Goal: Task Accomplishment & Management: Use online tool/utility

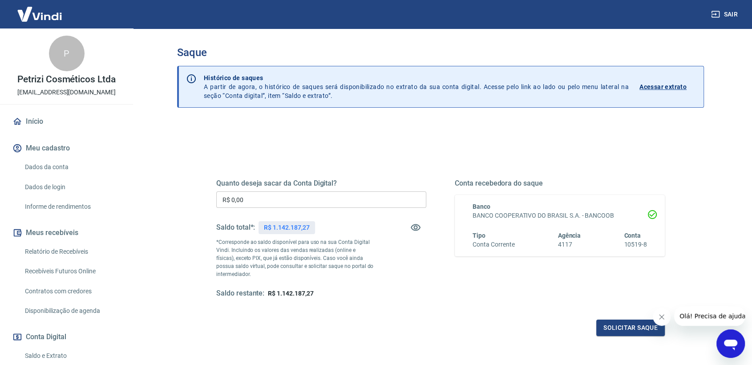
click at [282, 192] on input "R$ 0,00" at bounding box center [321, 199] width 210 height 16
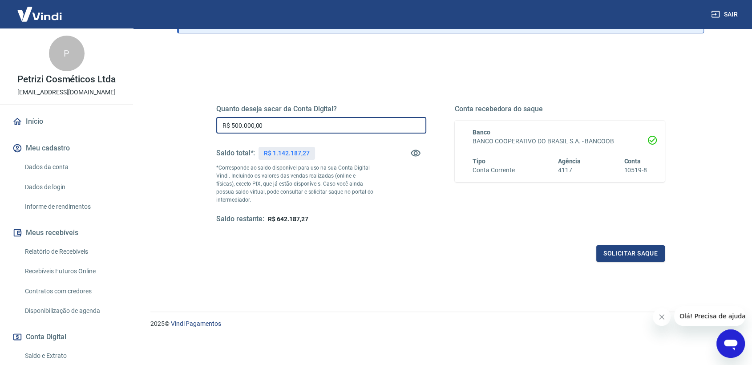
scroll to position [75, 0]
type input "R$ 500.000,00"
click at [605, 249] on button "Solicitar saque" at bounding box center [630, 253] width 68 height 16
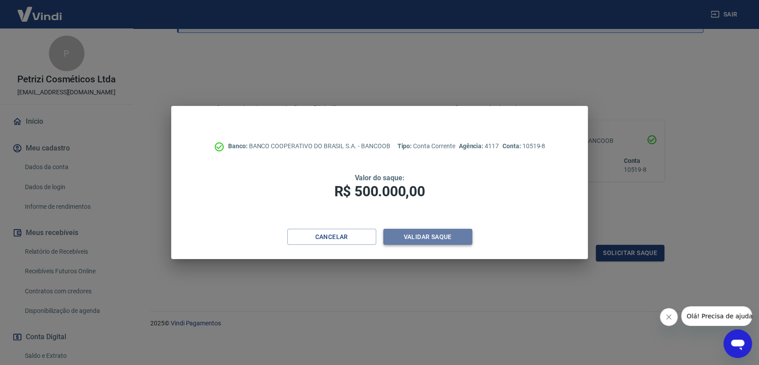
click at [421, 239] on button "Validar saque" at bounding box center [427, 237] width 89 height 16
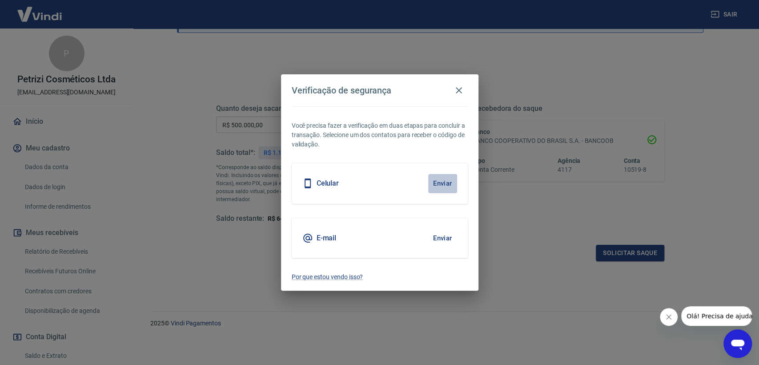
click at [441, 186] on button "Enviar" at bounding box center [442, 183] width 29 height 19
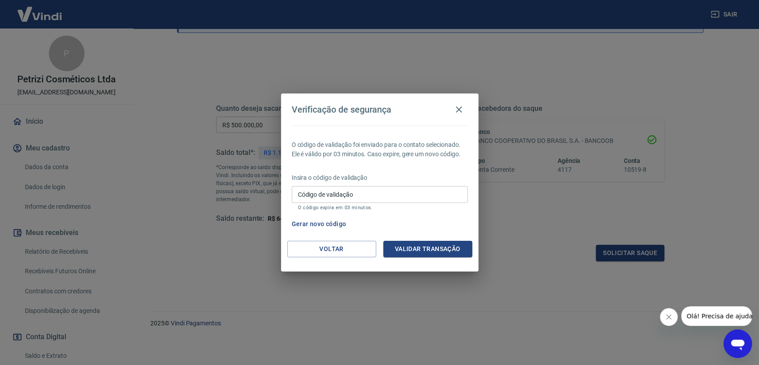
click at [360, 182] on div "Insira o código de validação Código de validação Código de validação O código e…" at bounding box center [380, 192] width 176 height 39
click at [355, 193] on input "Código de validação" at bounding box center [380, 194] width 176 height 16
type input "299240"
click at [429, 244] on button "Validar transação" at bounding box center [427, 249] width 89 height 16
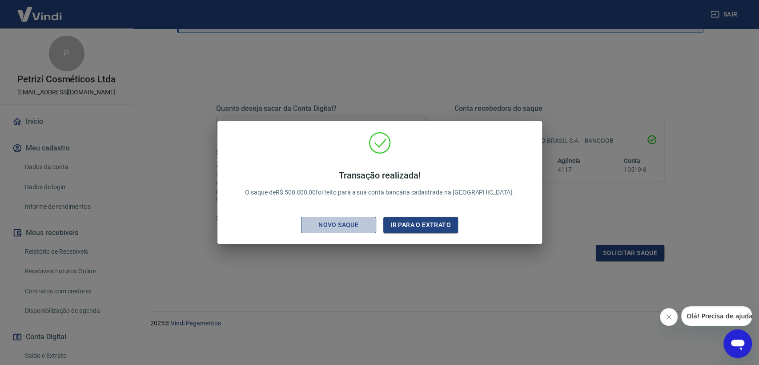
click at [344, 223] on div "Novo saque" at bounding box center [338, 224] width 61 height 11
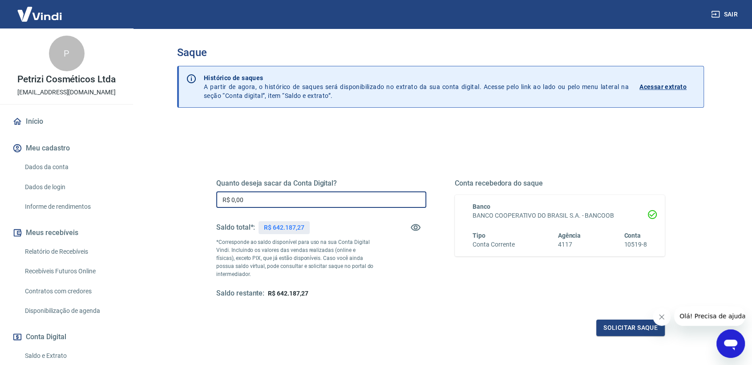
click at [282, 199] on input "R$ 0,00" at bounding box center [321, 199] width 210 height 16
type input "R$ 642.187,27"
click at [607, 331] on button "Solicitar saque" at bounding box center [630, 327] width 68 height 16
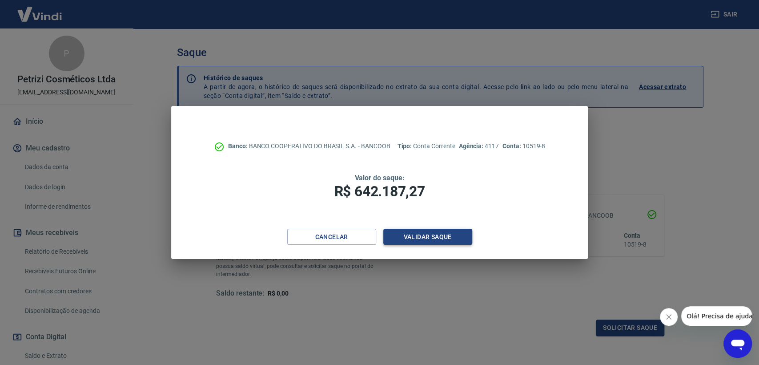
click at [420, 239] on button "Validar saque" at bounding box center [427, 237] width 89 height 16
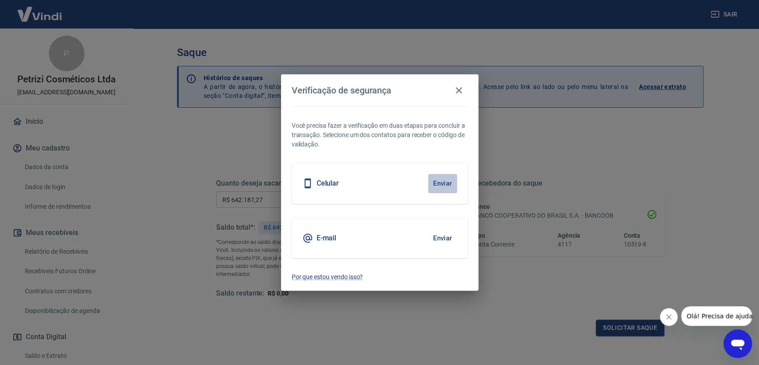
click at [436, 187] on button "Enviar" at bounding box center [442, 183] width 29 height 19
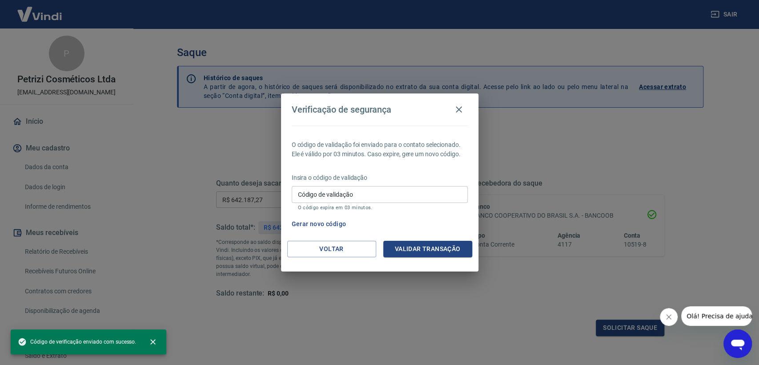
click at [427, 193] on input "Código de validação" at bounding box center [380, 194] width 176 height 16
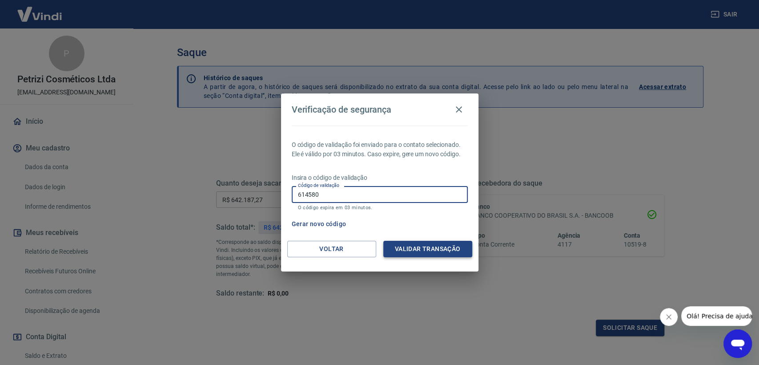
type input "614580"
click at [421, 250] on button "Validar transação" at bounding box center [427, 249] width 89 height 16
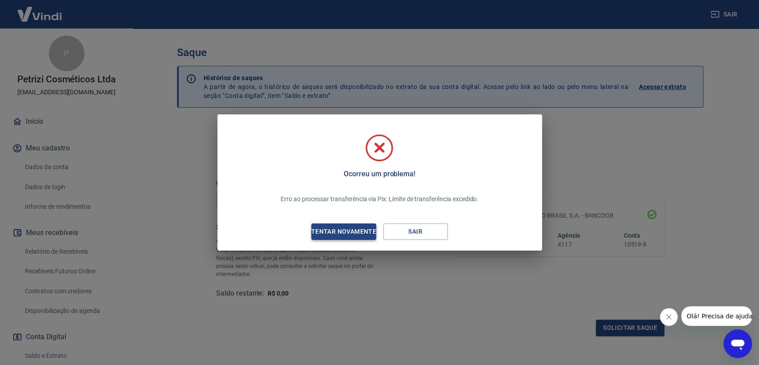
click at [348, 231] on div "Tentar novamente" at bounding box center [344, 231] width 86 height 11
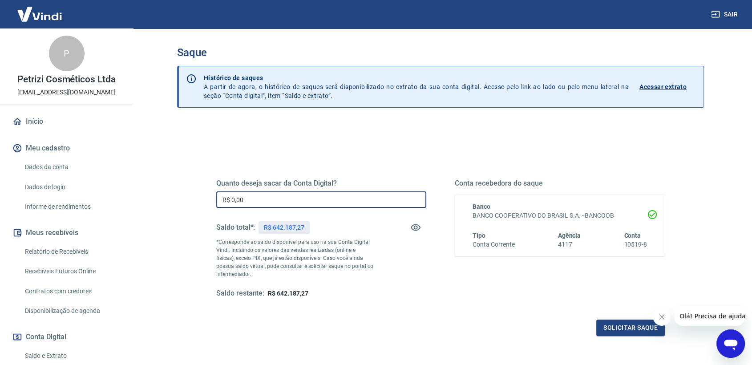
drag, startPoint x: 299, startPoint y: 201, endPoint x: 158, endPoint y: 201, distance: 141.4
click at [158, 201] on div "Saque Histórico de saques A partir de agora, o histórico de saques será disponi…" at bounding box center [440, 201] width 569 height 346
type input "R$ 300.000,00"
click at [627, 332] on button "Solicitar saque" at bounding box center [630, 327] width 68 height 16
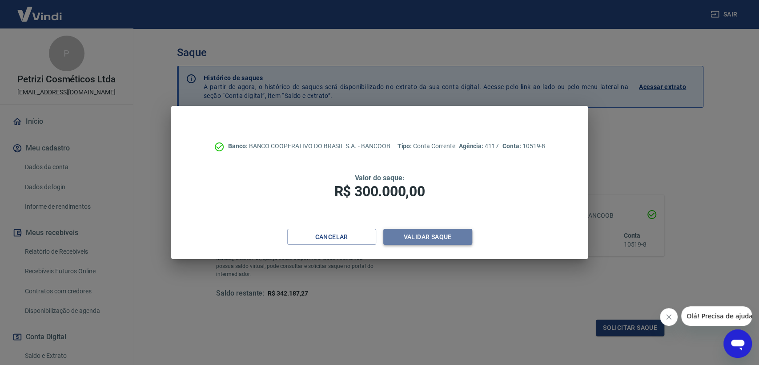
click at [426, 233] on button "Validar saque" at bounding box center [427, 237] width 89 height 16
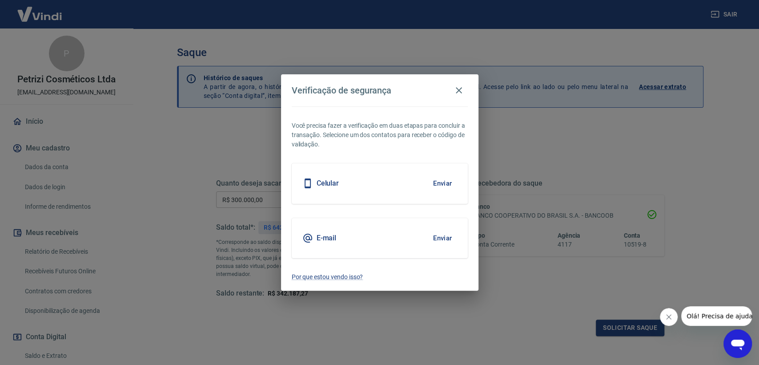
click at [450, 180] on button "Enviar" at bounding box center [442, 183] width 29 height 19
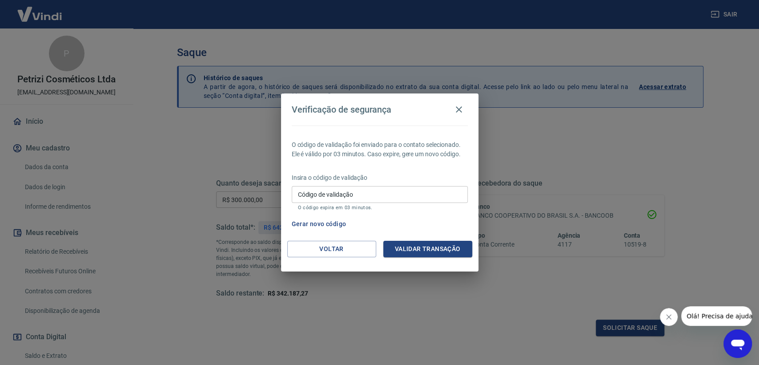
click at [338, 196] on input "Código de validação" at bounding box center [380, 194] width 176 height 16
type input "277572"
click at [400, 253] on button "Validar transação" at bounding box center [427, 249] width 89 height 16
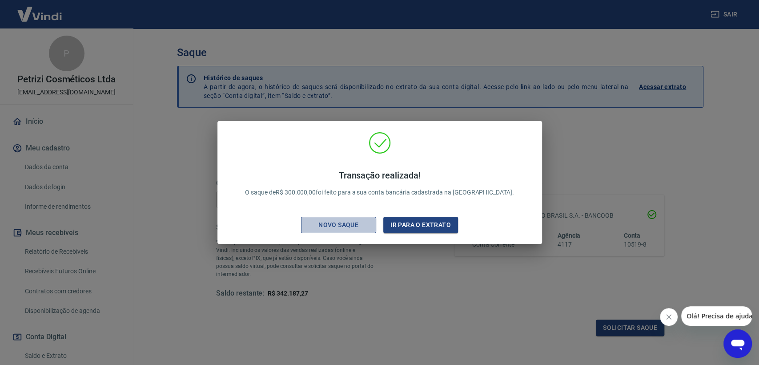
click at [340, 222] on div "Novo saque" at bounding box center [338, 224] width 61 height 11
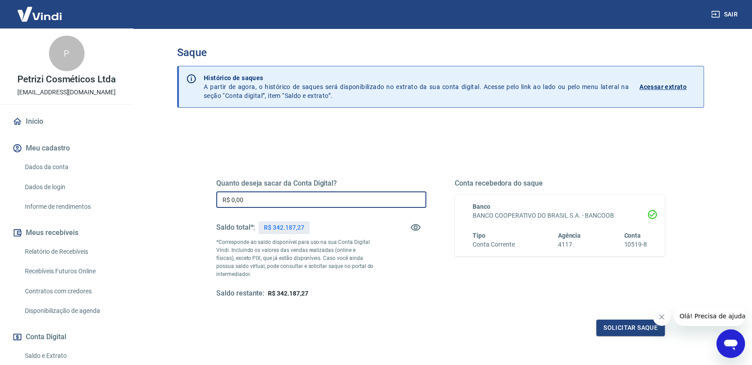
click at [327, 199] on input "R$ 0,00" at bounding box center [321, 199] width 210 height 16
type input "R$ 342.187,27"
click at [631, 328] on button "Solicitar saque" at bounding box center [630, 327] width 68 height 16
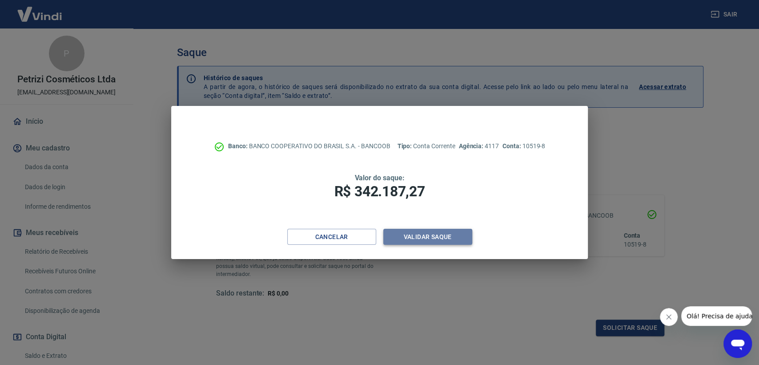
click at [449, 236] on button "Validar saque" at bounding box center [427, 237] width 89 height 16
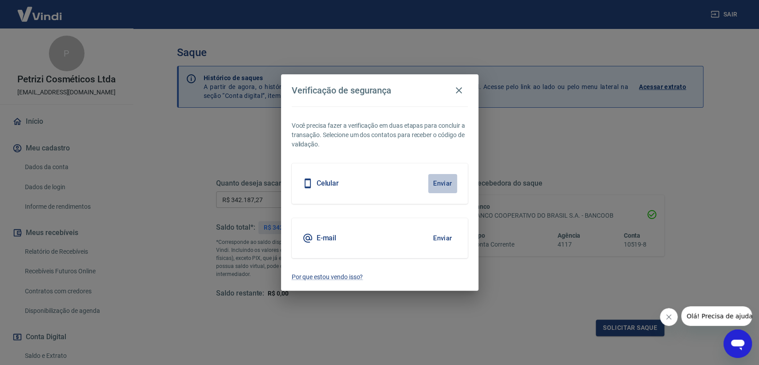
click at [436, 185] on button "Enviar" at bounding box center [442, 183] width 29 height 19
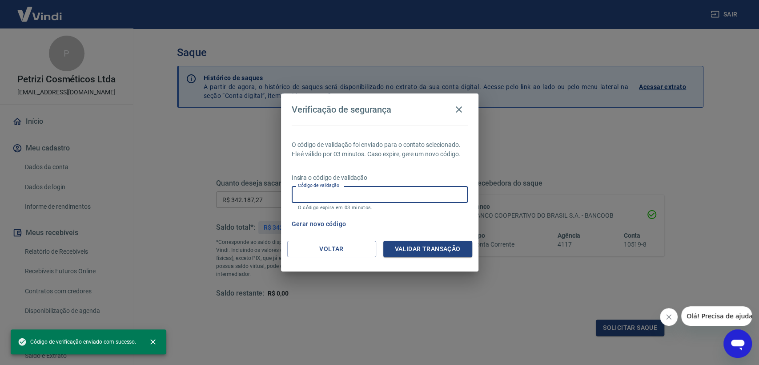
click at [353, 196] on input "Código de validação" at bounding box center [380, 194] width 176 height 16
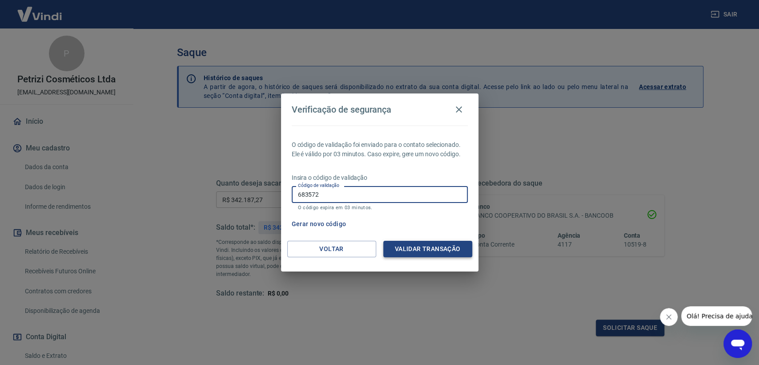
type input "683572"
click at [422, 245] on button "Validar transação" at bounding box center [427, 249] width 89 height 16
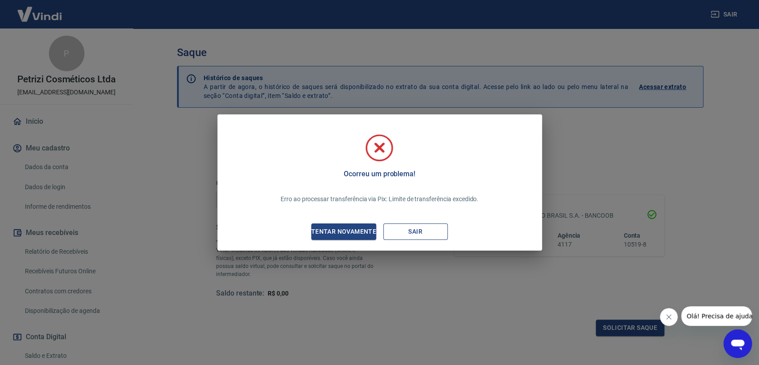
click at [406, 231] on button "Sair" at bounding box center [415, 231] width 64 height 16
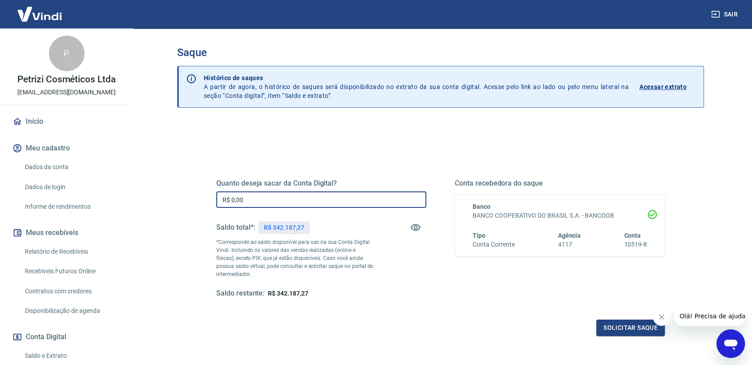
click at [284, 194] on input "R$ 0,00" at bounding box center [321, 199] width 210 height 16
type input "R$ 342.187,27"
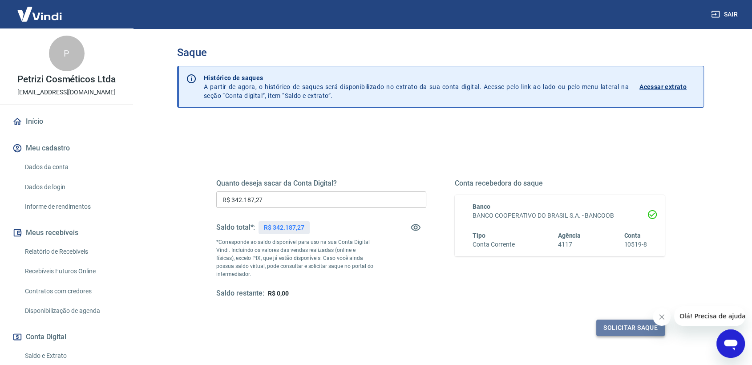
click at [612, 325] on button "Solicitar saque" at bounding box center [630, 327] width 68 height 16
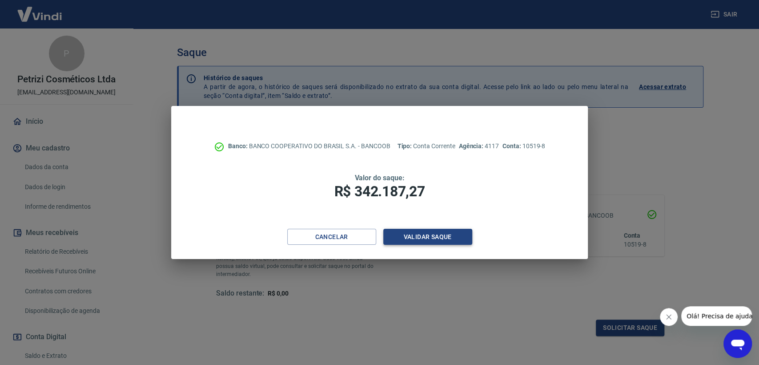
click at [435, 237] on button "Validar saque" at bounding box center [427, 237] width 89 height 16
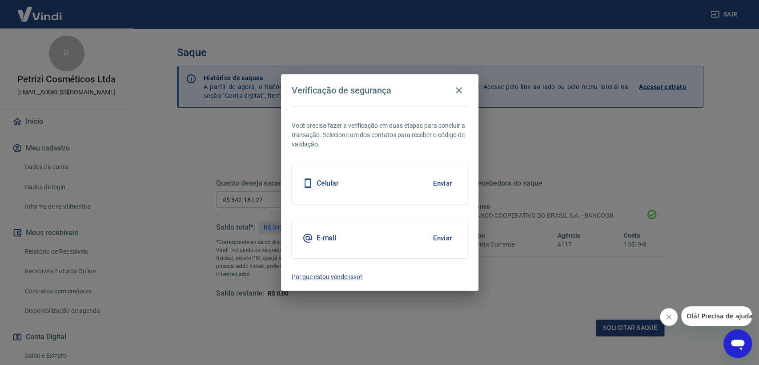
click at [439, 180] on button "Enviar" at bounding box center [442, 183] width 29 height 19
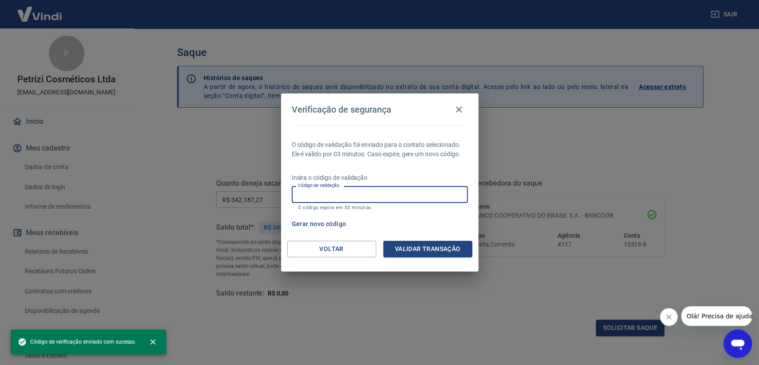
click at [422, 189] on input "Código de validação" at bounding box center [380, 194] width 176 height 16
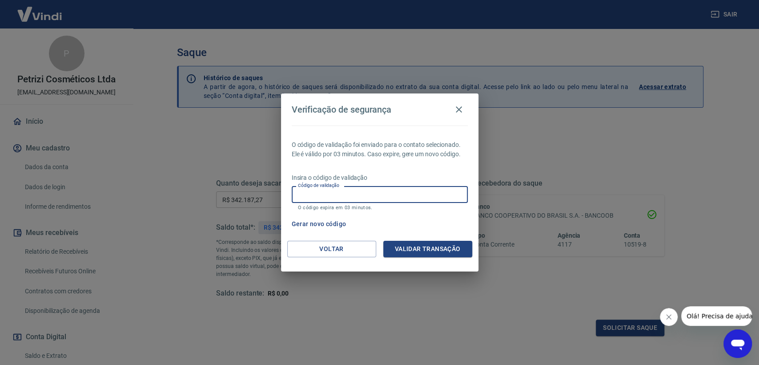
click at [421, 176] on p "Insira o código de validação" at bounding box center [380, 177] width 176 height 9
click at [396, 200] on input "Código de validação" at bounding box center [380, 194] width 176 height 16
type input "109138"
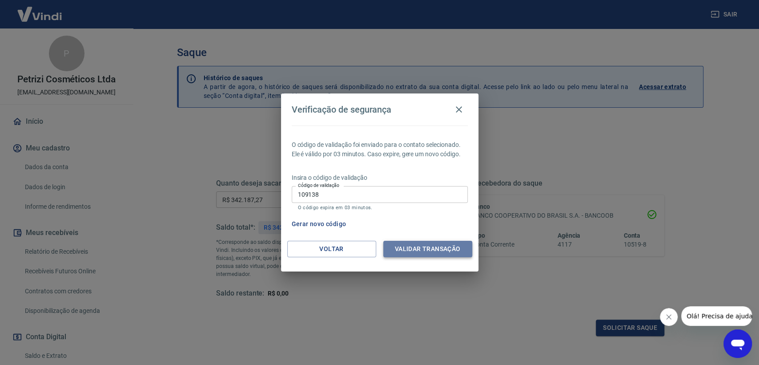
click at [402, 245] on button "Validar transação" at bounding box center [427, 249] width 89 height 16
